Goal: Information Seeking & Learning: Check status

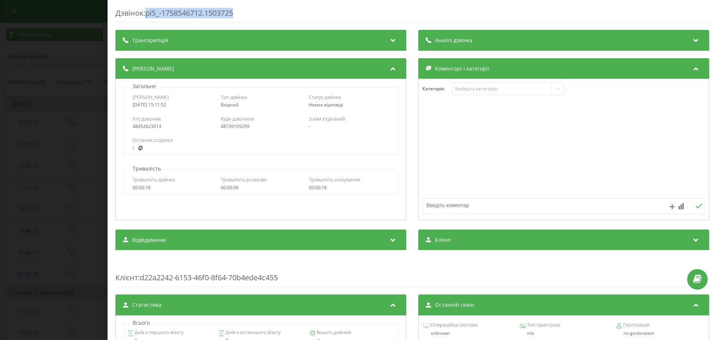
click at [41, 109] on div "Дзвінок : pl5_-1758546712.1503725 Транскрипція Для AI-аналізу майбутніх дзвінкі…" at bounding box center [358, 170] width 717 height 340
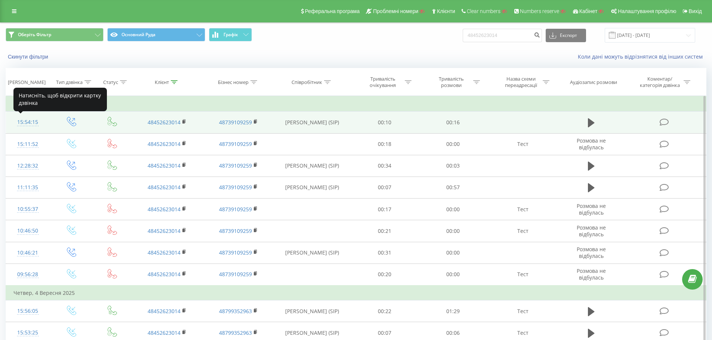
click at [34, 121] on div "15:54:15" at bounding box center [27, 122] width 29 height 15
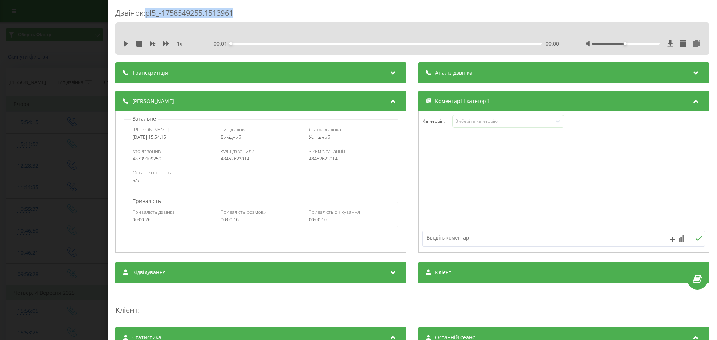
drag, startPoint x: 242, startPoint y: 10, endPoint x: 148, endPoint y: 13, distance: 93.8
click at [148, 13] on div "Дзвінок : pl5_-1758549255.1513961" at bounding box center [412, 15] width 594 height 15
copy div "pl5_-1758549255.1513961"
click at [69, 127] on div "Дзвінок : pl5_-1758549255.1513961 1 x - 00:16 00:00 00:00 Транскрипція Для AI-а…" at bounding box center [358, 170] width 717 height 340
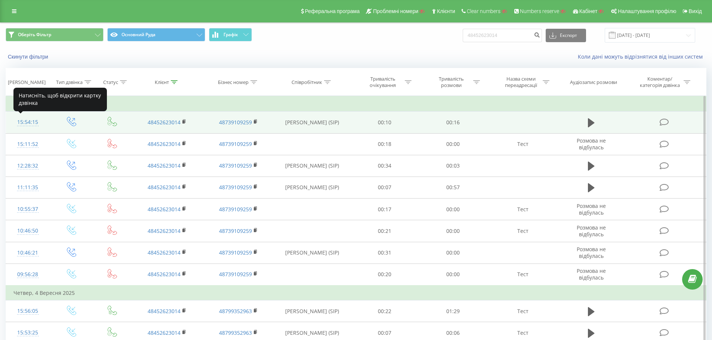
click at [28, 123] on div "15:54:15" at bounding box center [27, 122] width 29 height 15
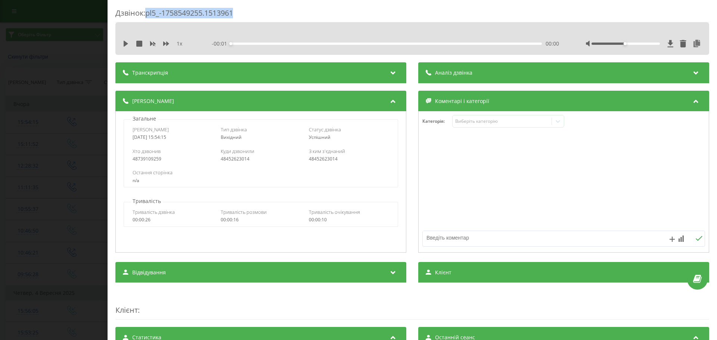
drag, startPoint x: 240, startPoint y: 11, endPoint x: 149, endPoint y: 13, distance: 91.2
click at [149, 13] on div "Дзвінок : pl5_-1758549255.1513961" at bounding box center [412, 15] width 594 height 15
copy div "pl5_-1758549255.1513961"
click at [77, 89] on div "Дзвінок : pl5_-1758549255.1513961 1 x - 00:16 00:00 00:00 Транскрипція Для AI-а…" at bounding box center [358, 170] width 717 height 340
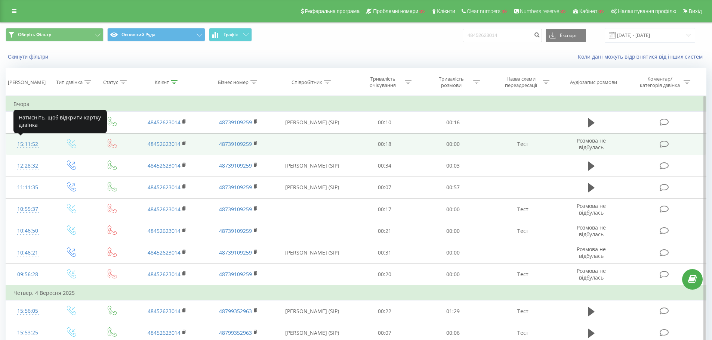
click at [28, 145] on div "15:11:52" at bounding box center [27, 144] width 29 height 15
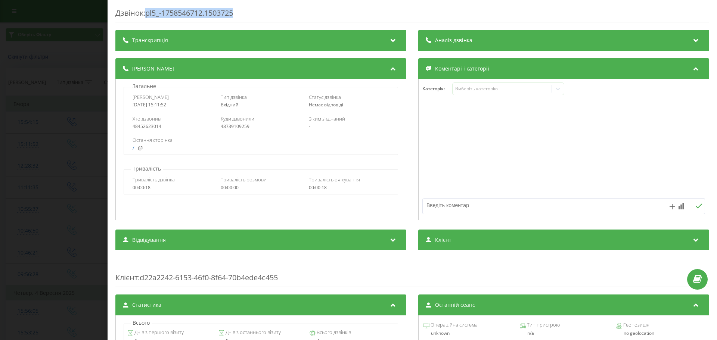
drag, startPoint x: 238, startPoint y: 12, endPoint x: 149, endPoint y: 15, distance: 89.7
click at [149, 15] on div "Дзвінок : pl5_-1758546712.1503725" at bounding box center [412, 15] width 594 height 15
copy div "pl5_-1758546712.1503725"
click at [52, 169] on div "Дзвінок : pl5_-1758546712.1503725 Транскрипція Для AI-аналізу майбутніх дзвінкі…" at bounding box center [358, 170] width 717 height 340
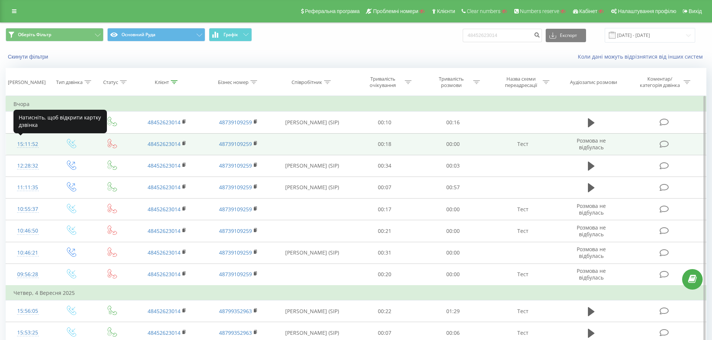
click at [32, 146] on div "15:11:52" at bounding box center [27, 144] width 29 height 15
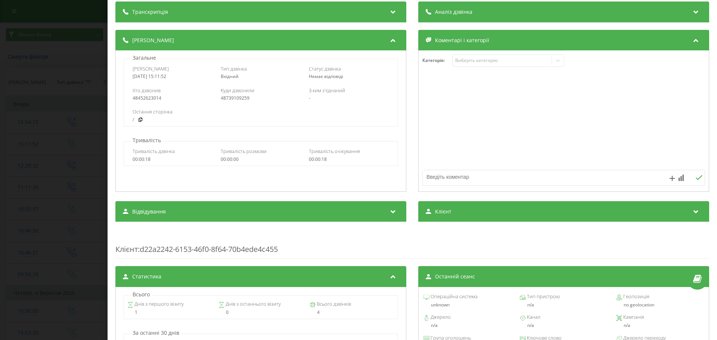
scroll to position [16, 0]
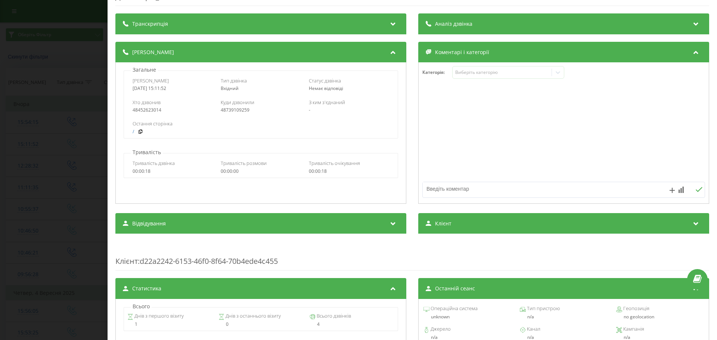
click at [87, 150] on div "Дзвінок : pl5_-1758546712.1503725 Транскрипція Для AI-аналізу майбутніх дзвінкі…" at bounding box center [358, 170] width 717 height 340
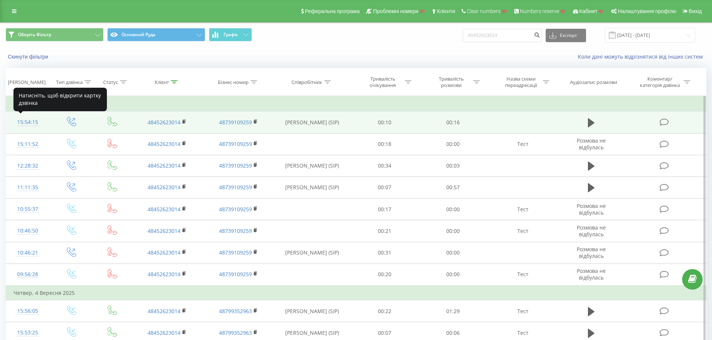
click at [31, 122] on div "15:54:15" at bounding box center [27, 122] width 29 height 15
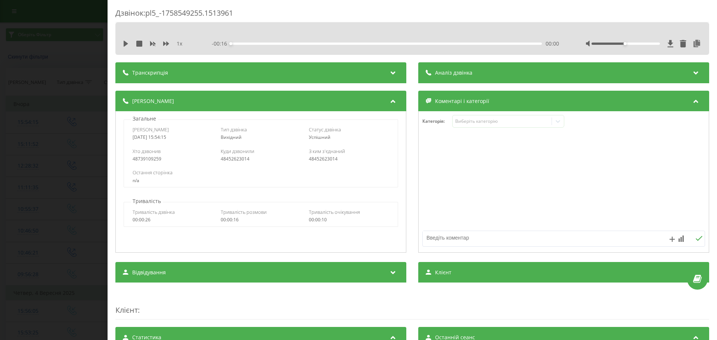
click at [92, 149] on div "Дзвінок : pl5_-1758549255.1513961 1 x - 00:16 00:00 00:00 Транскрипція Для AI-а…" at bounding box center [358, 170] width 717 height 340
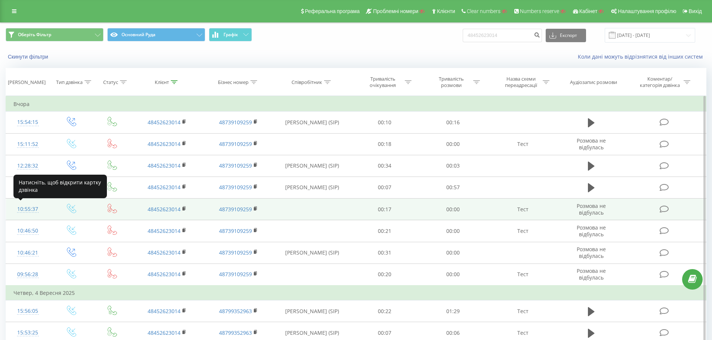
click at [24, 210] on div "10:55:37" at bounding box center [27, 209] width 29 height 15
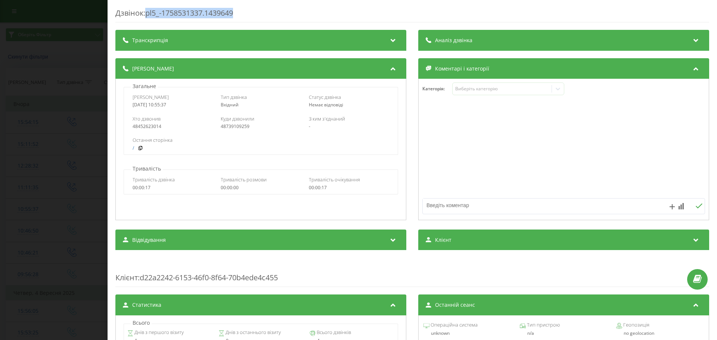
drag, startPoint x: 241, startPoint y: 13, endPoint x: 149, endPoint y: 14, distance: 91.9
click at [149, 14] on div "Дзвінок : pl5_-1758531337.1439649" at bounding box center [412, 15] width 594 height 15
copy div "pl5_-1758531337.1439649"
click at [95, 209] on div "Дзвінок : pl5_-1758531337.1439649 Транскрипція Для AI-аналізу майбутніх дзвінкі…" at bounding box center [358, 170] width 717 height 340
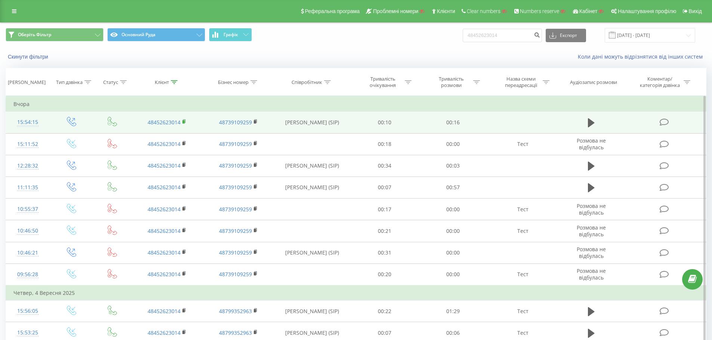
click at [183, 121] on rect at bounding box center [183, 121] width 2 height 3
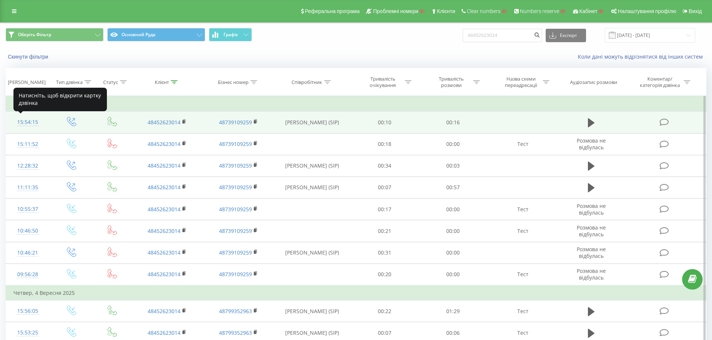
click at [26, 123] on div "15:54:15" at bounding box center [27, 122] width 29 height 15
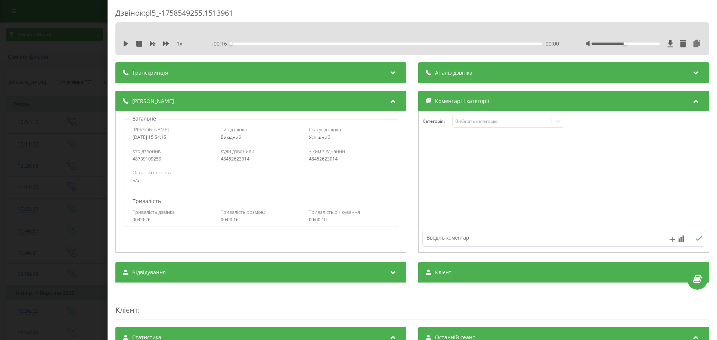
click at [351, 70] on div "Транскрипція" at bounding box center [260, 72] width 291 height 21
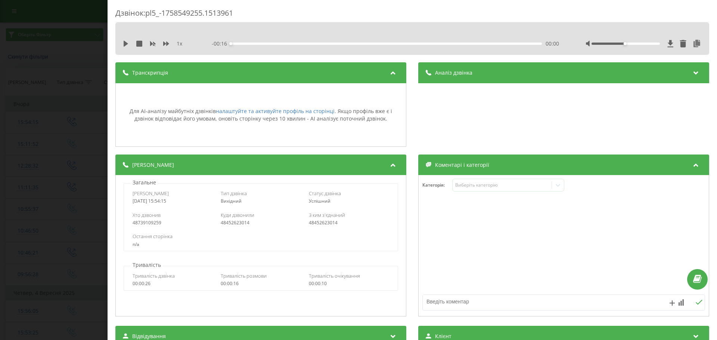
click at [351, 70] on div "Транскрипція" at bounding box center [260, 72] width 291 height 21
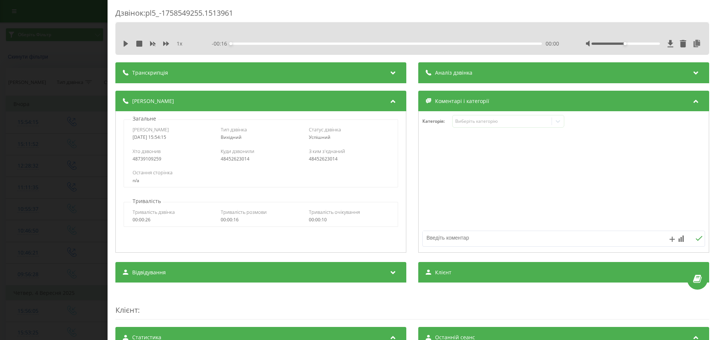
click at [454, 76] on span "Аналіз дзвінка" at bounding box center [453, 72] width 37 height 7
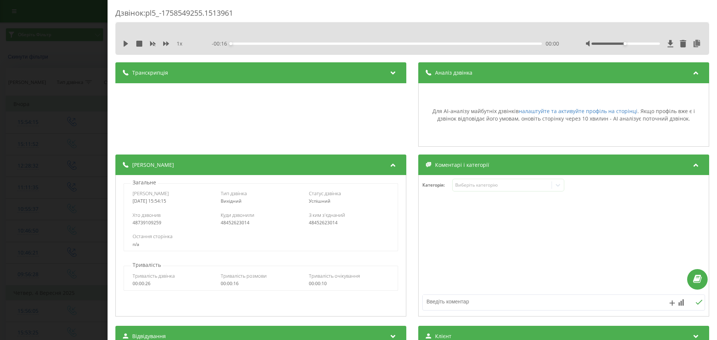
click at [454, 75] on span "Аналіз дзвінка" at bounding box center [453, 72] width 37 height 7
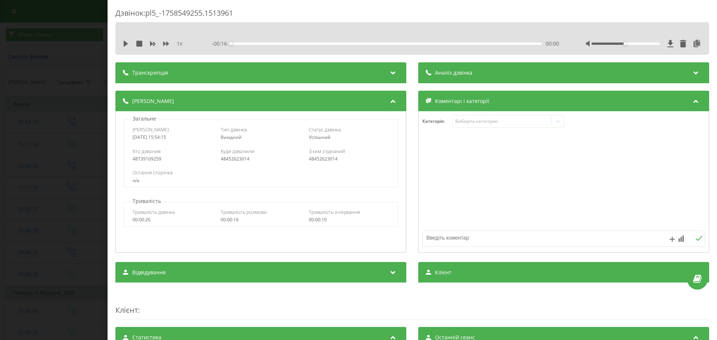
click at [46, 154] on div "Дзвінок : pl5_-1758549255.1513961 1 x - 00:16 00:00 00:00 Транскрипція Для AI-а…" at bounding box center [358, 170] width 717 height 340
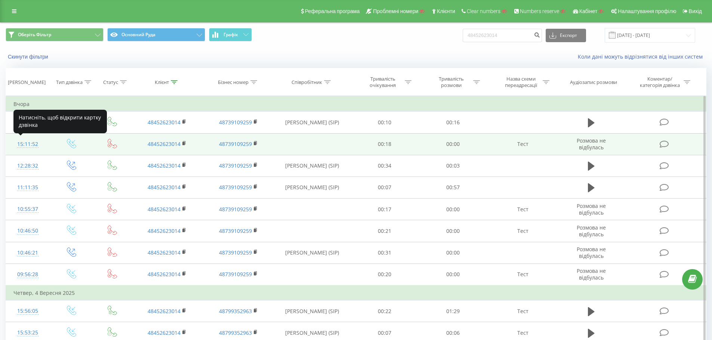
click at [34, 143] on div "15:11:52" at bounding box center [27, 144] width 29 height 15
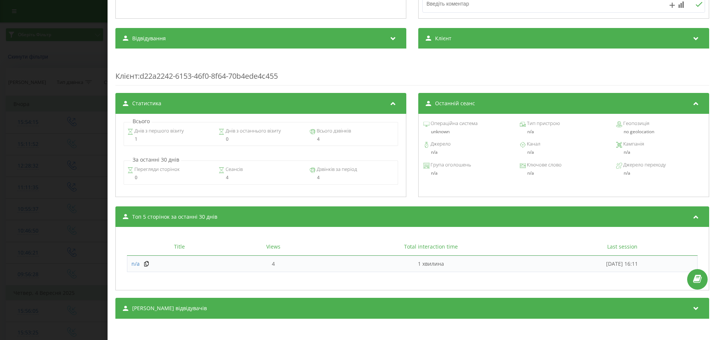
scroll to position [203, 0]
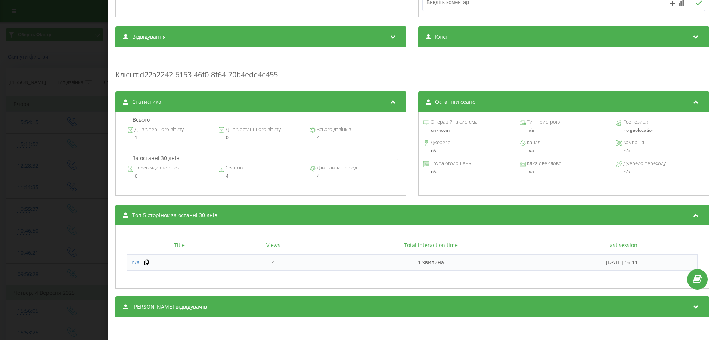
click at [48, 193] on div "Дзвінок : pl5_-1758546712.1503725 Транскрипція Для AI-аналізу майбутніх дзвінкі…" at bounding box center [358, 170] width 717 height 340
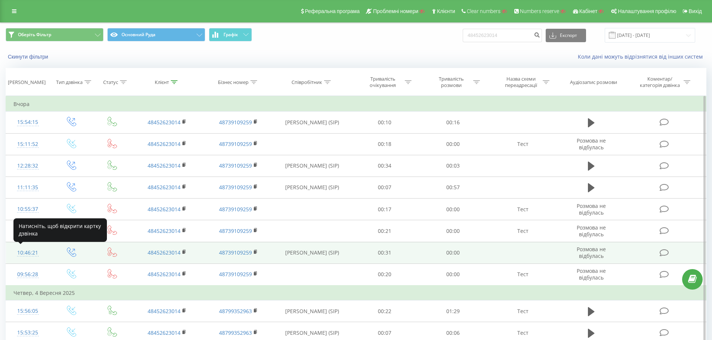
click at [23, 253] on div "10:46:21" at bounding box center [27, 253] width 29 height 15
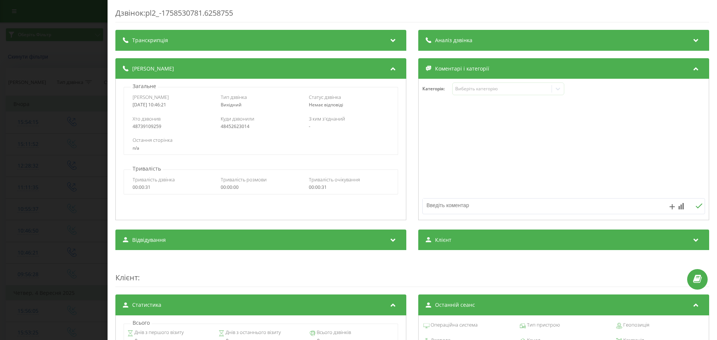
click at [75, 183] on div "Дзвінок : pl2_-1758530781.6258755 Транскрипція Для AI-аналізу майбутніх дзвінкі…" at bounding box center [358, 170] width 717 height 340
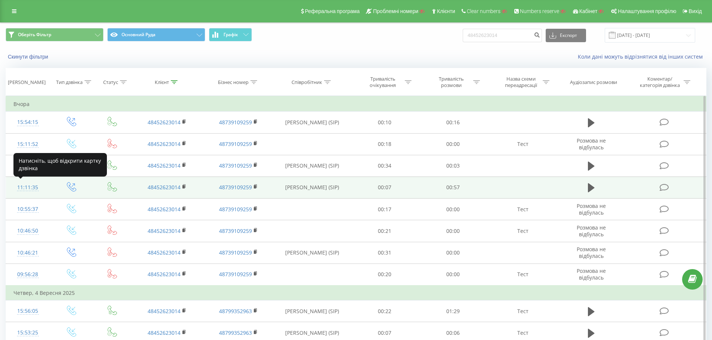
click at [29, 190] on div "11:11:35" at bounding box center [27, 187] width 29 height 15
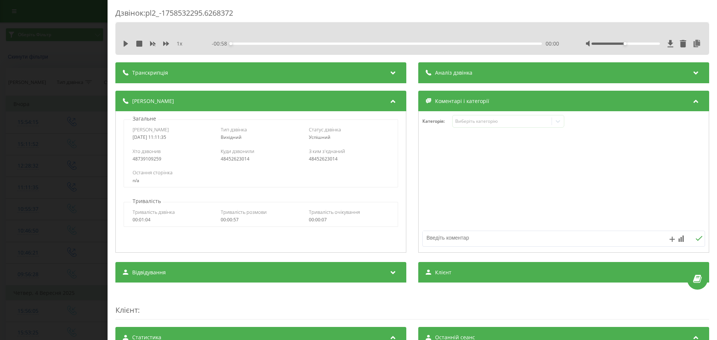
click at [63, 143] on div "Дзвінок : pl2_-1758532295.6268372 1 x - 00:58 00:00 00:00 Транскрипція Для AI-а…" at bounding box center [358, 170] width 717 height 340
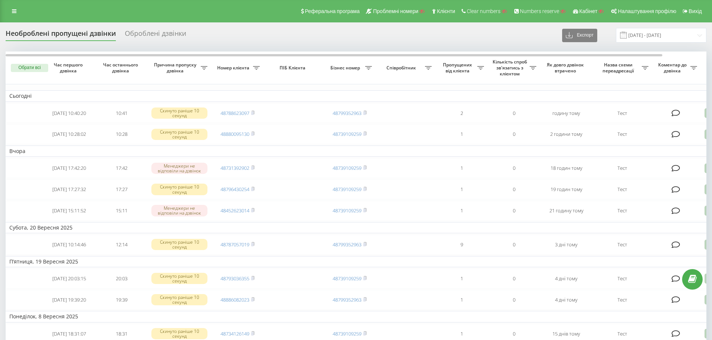
click at [162, 34] on div "Оброблені дзвінки" at bounding box center [155, 36] width 61 height 12
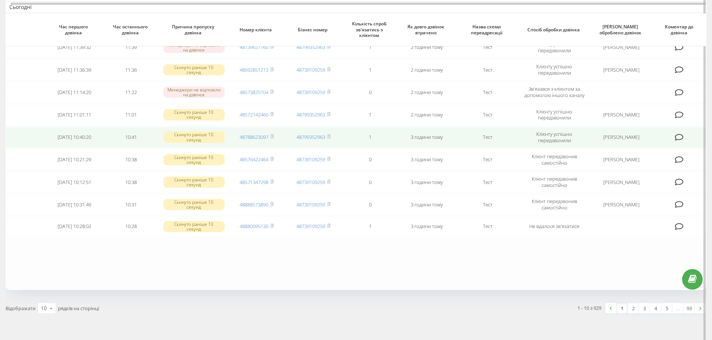
scroll to position [103, 0]
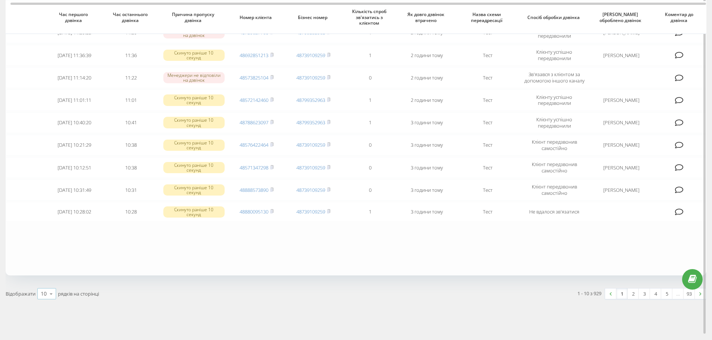
click at [47, 295] on icon at bounding box center [51, 294] width 11 height 15
click at [48, 282] on span "100" at bounding box center [45, 283] width 9 height 7
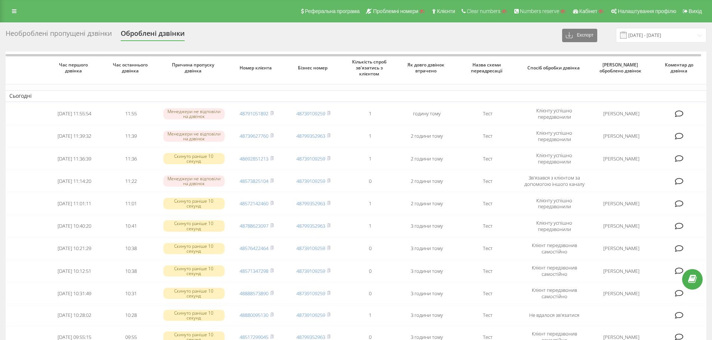
click at [73, 37] on div "Необроблені пропущені дзвінки" at bounding box center [59, 36] width 106 height 12
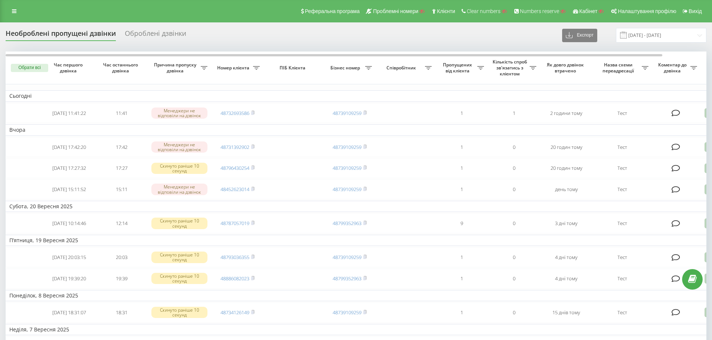
click at [421, 44] on div "Необроблені пропущені дзвінки Оброблені дзвінки Експорт .csv .xlsx 23.08.2025 -…" at bounding box center [356, 340] width 700 height 624
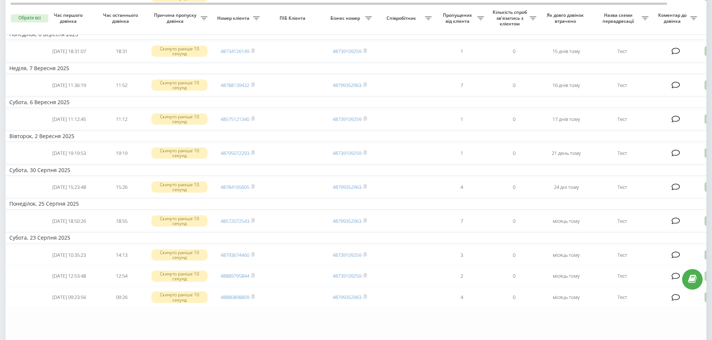
scroll to position [367, 0]
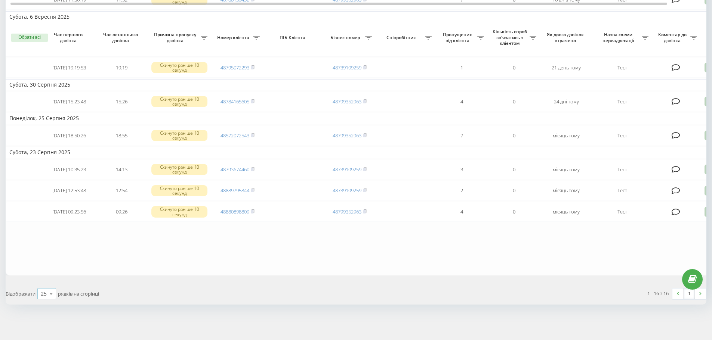
click at [45, 297] on div "25" at bounding box center [44, 293] width 6 height 7
click at [49, 281] on span "100" at bounding box center [45, 283] width 9 height 7
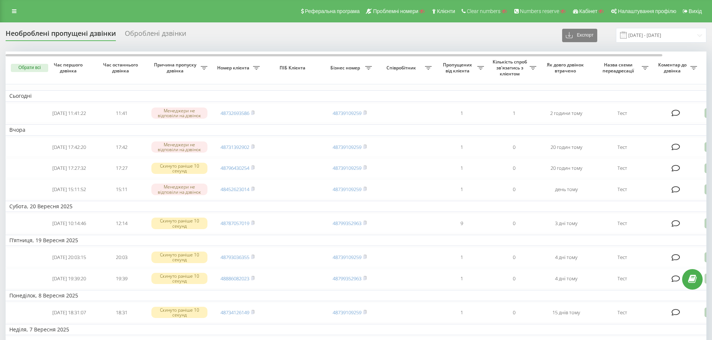
click at [162, 34] on div "Оброблені дзвінки" at bounding box center [155, 36] width 61 height 12
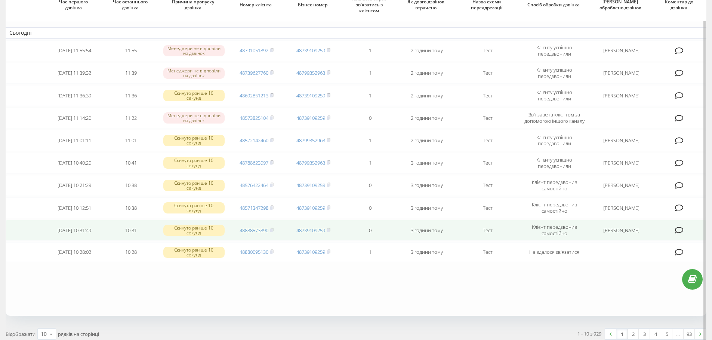
scroll to position [103, 0]
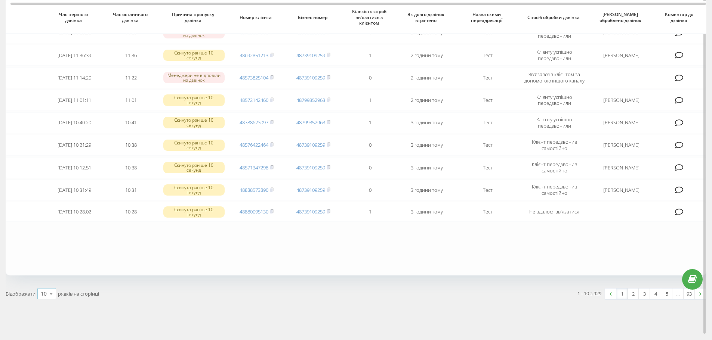
click at [43, 295] on div "10" at bounding box center [44, 293] width 6 height 7
click at [48, 281] on span "100" at bounding box center [45, 283] width 9 height 7
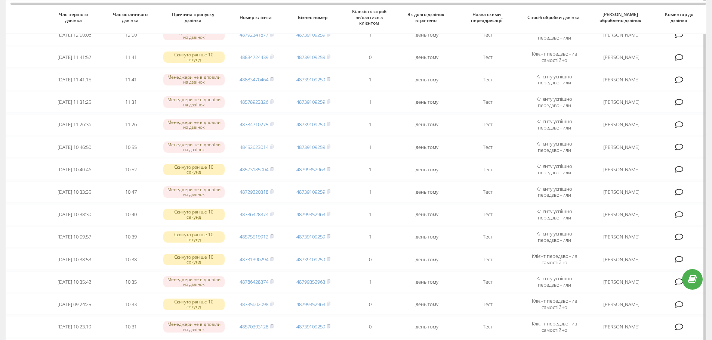
scroll to position [742, 0]
